Goal: Find specific page/section: Find specific page/section

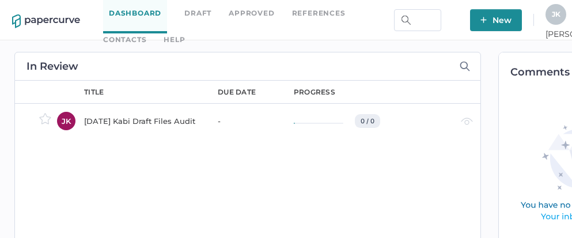
click at [146, 33] on link "Contacts" at bounding box center [124, 39] width 43 height 13
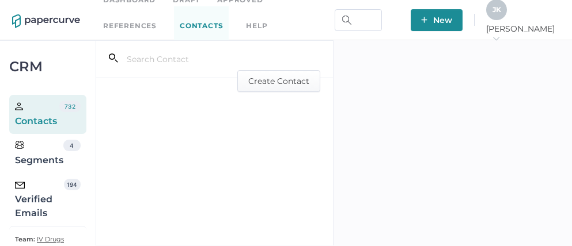
click at [35, 197] on div "Verified Emails" at bounding box center [39, 199] width 49 height 41
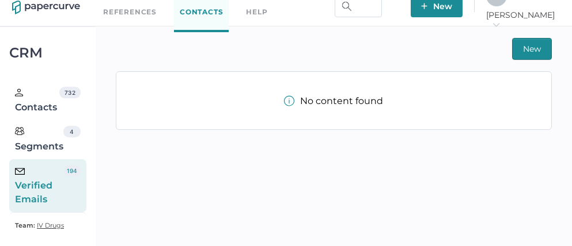
scroll to position [26, 0]
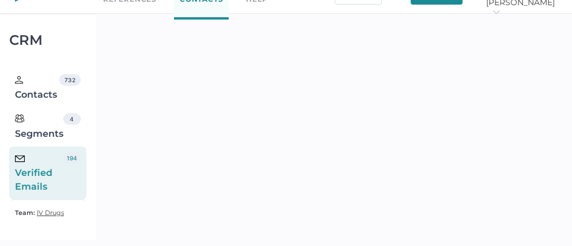
click at [44, 170] on div "Verified Emails" at bounding box center [39, 173] width 49 height 41
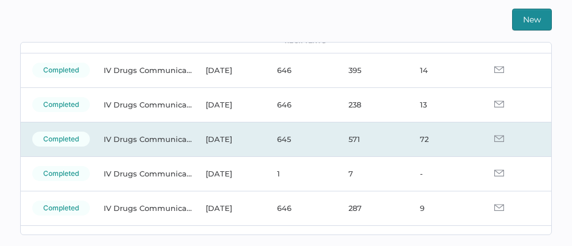
scroll to position [77, 0]
